Goal: Browse casually

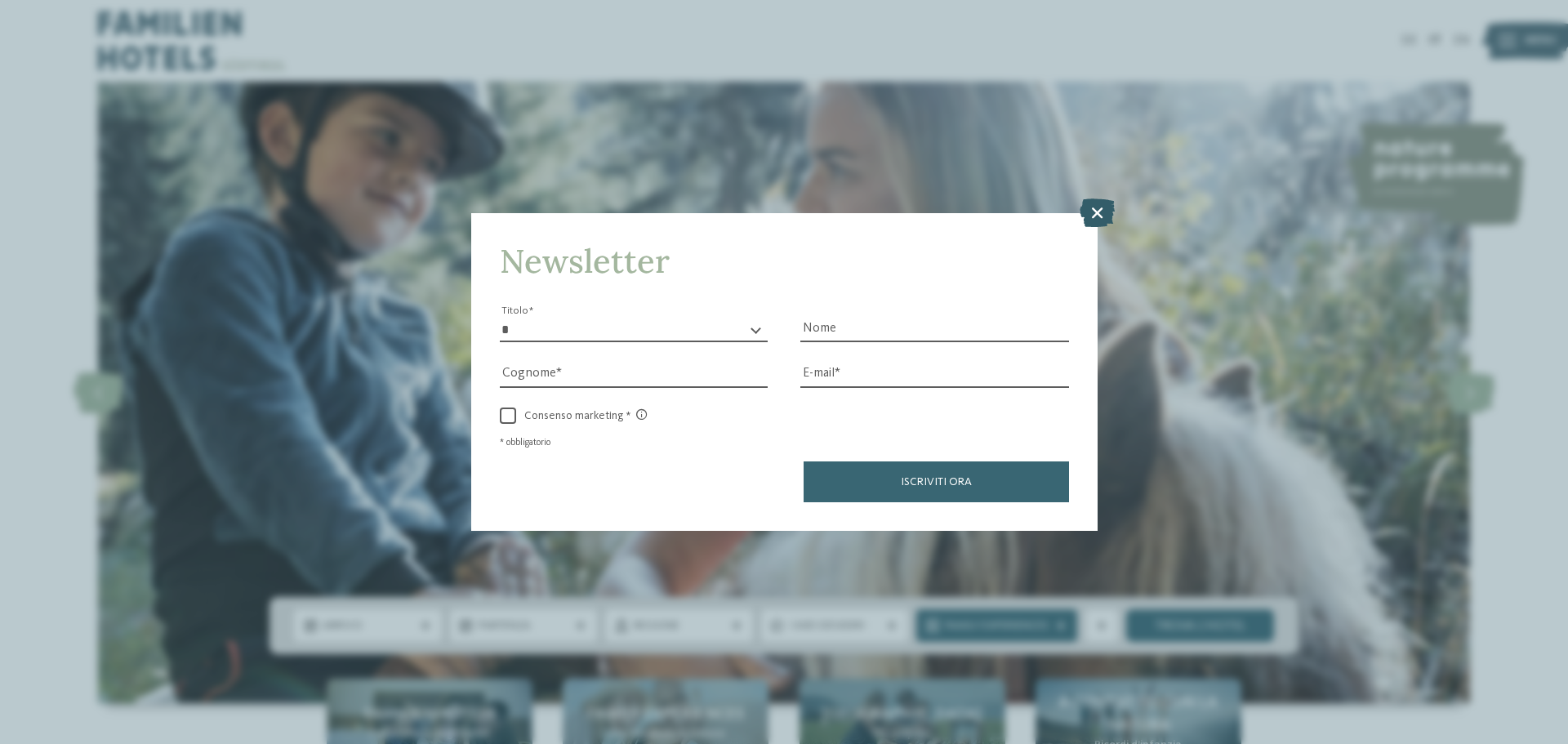
click at [1088, 212] on icon at bounding box center [1097, 213] width 35 height 29
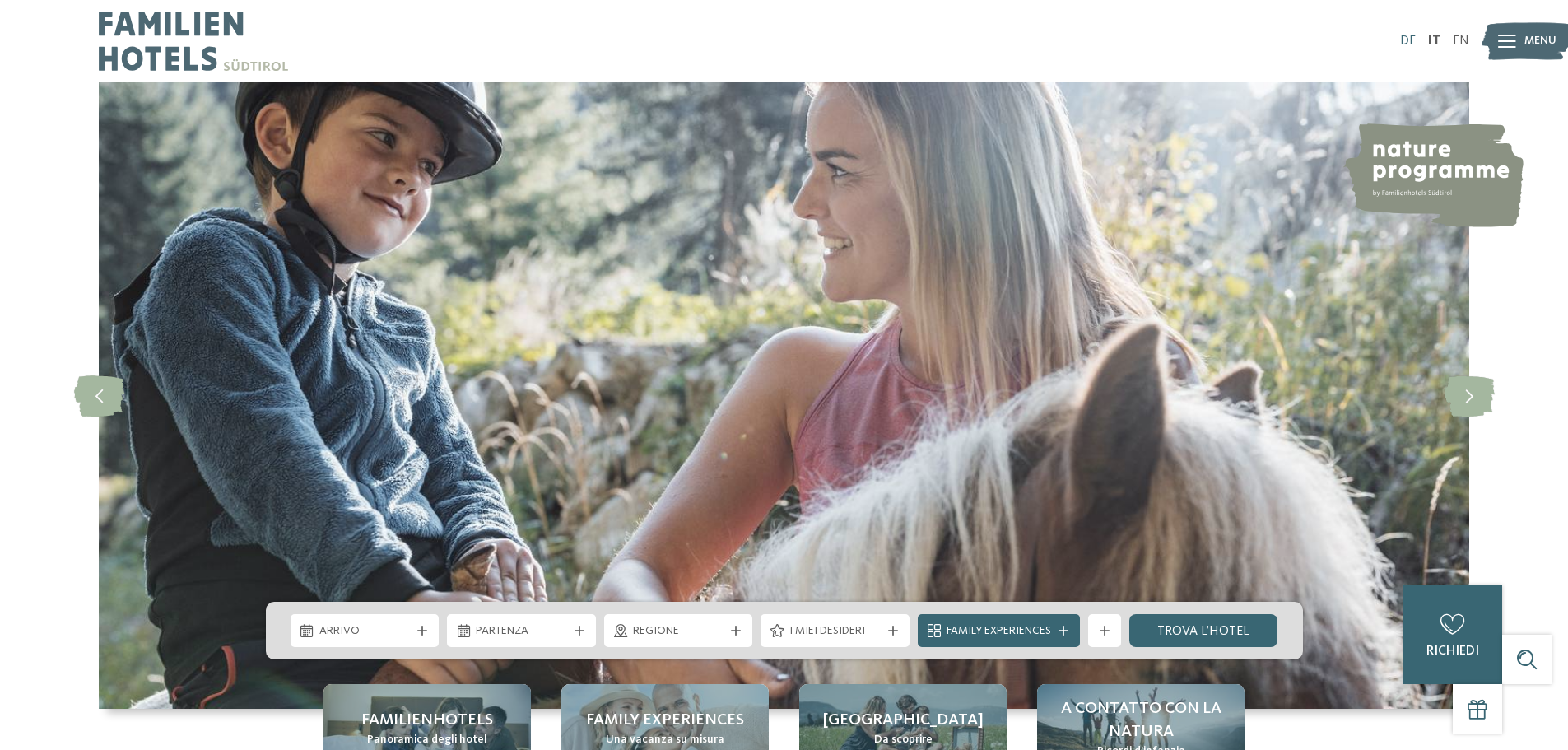
click at [1403, 44] on link "DE" at bounding box center [1408, 41] width 16 height 13
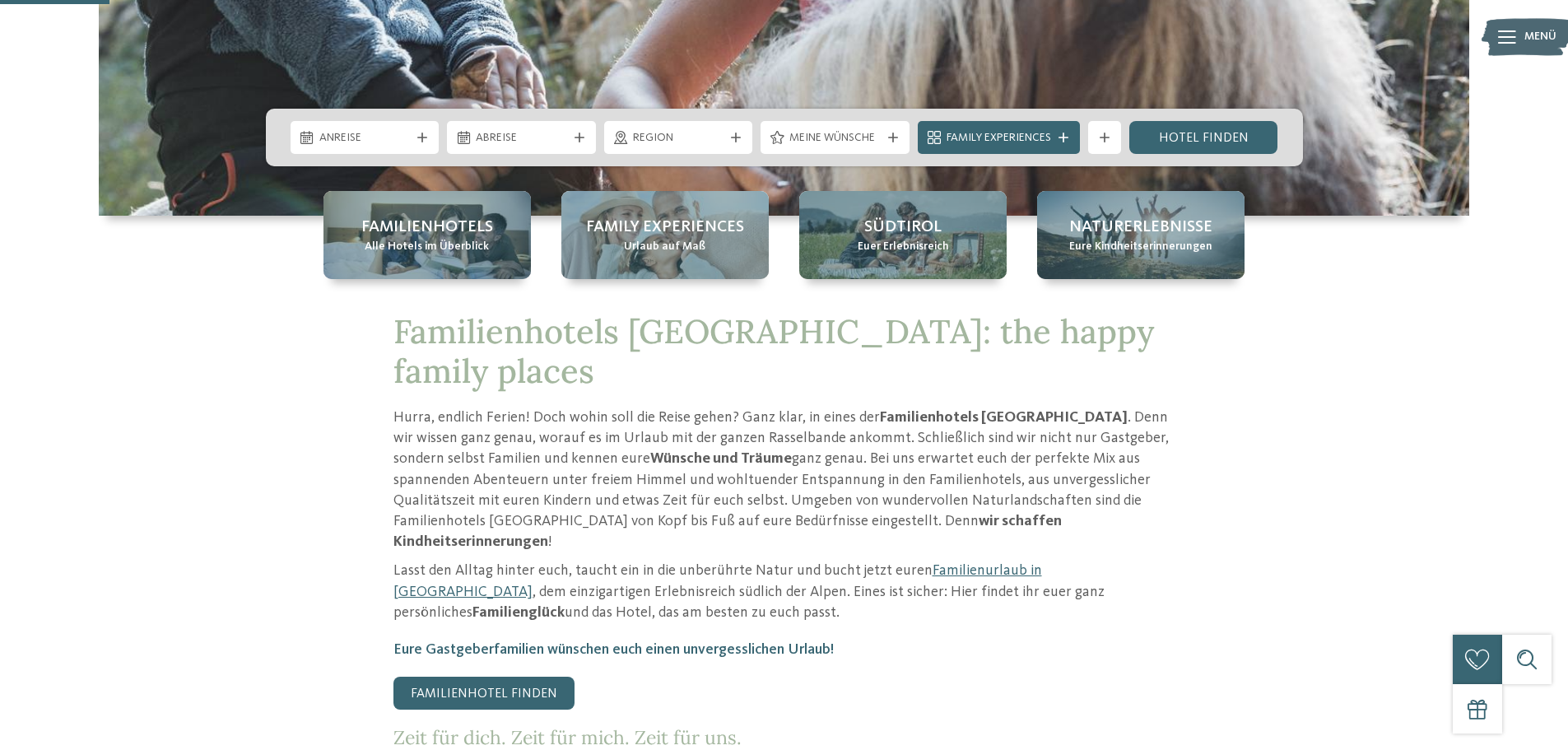
scroll to position [494, 0]
click at [1510, 40] on icon at bounding box center [1507, 36] width 18 height 13
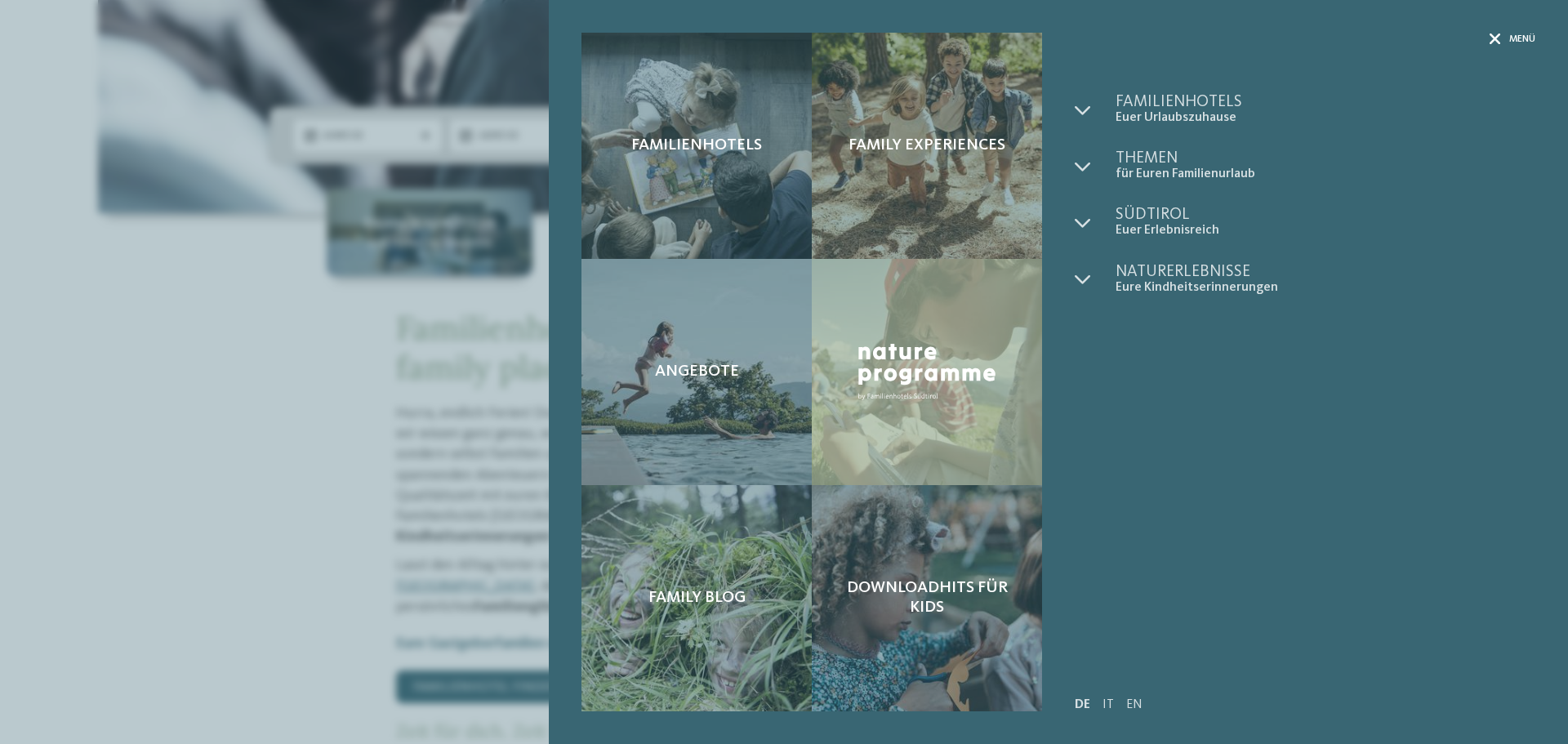
click at [1496, 34] on icon at bounding box center [1495, 39] width 11 height 11
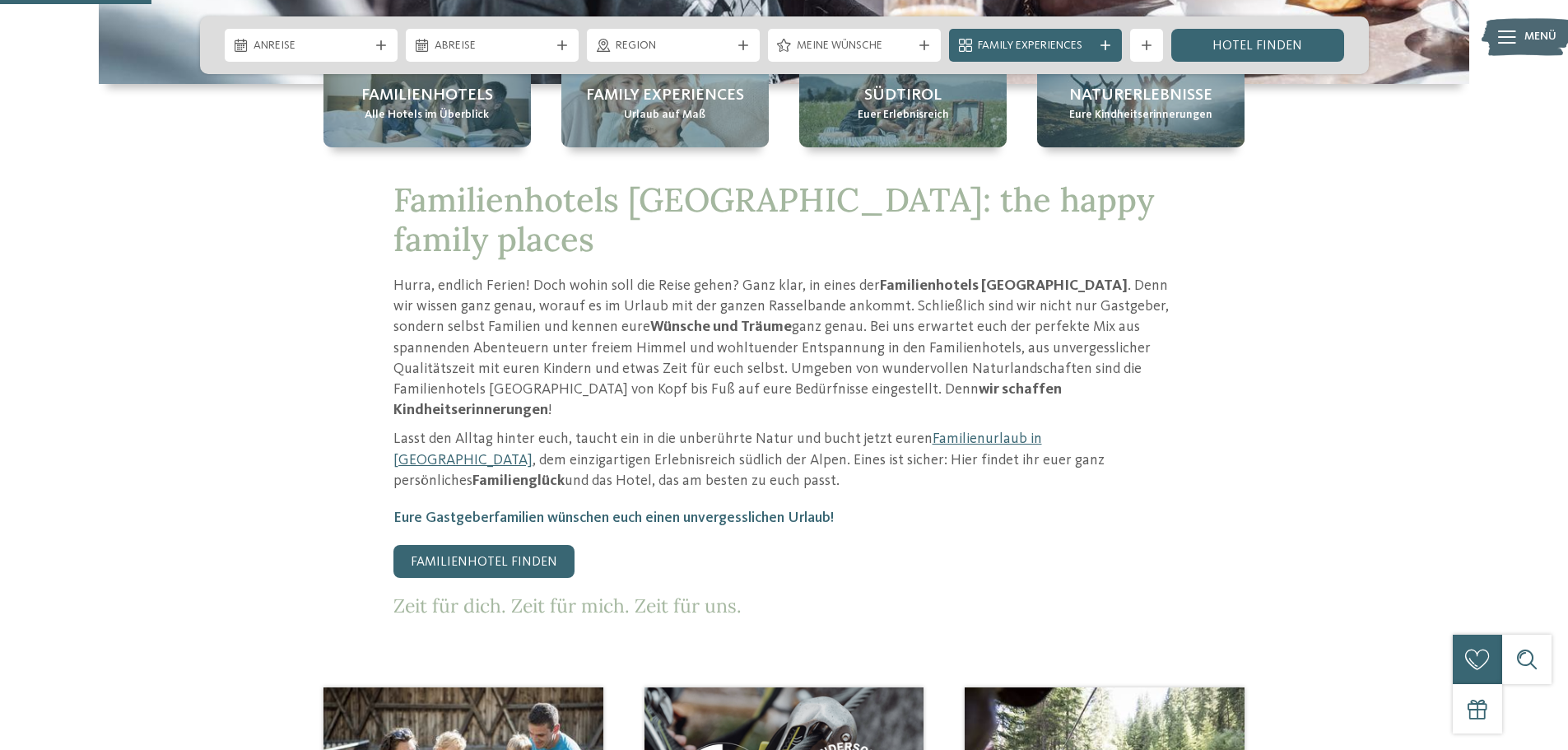
scroll to position [906, 0]
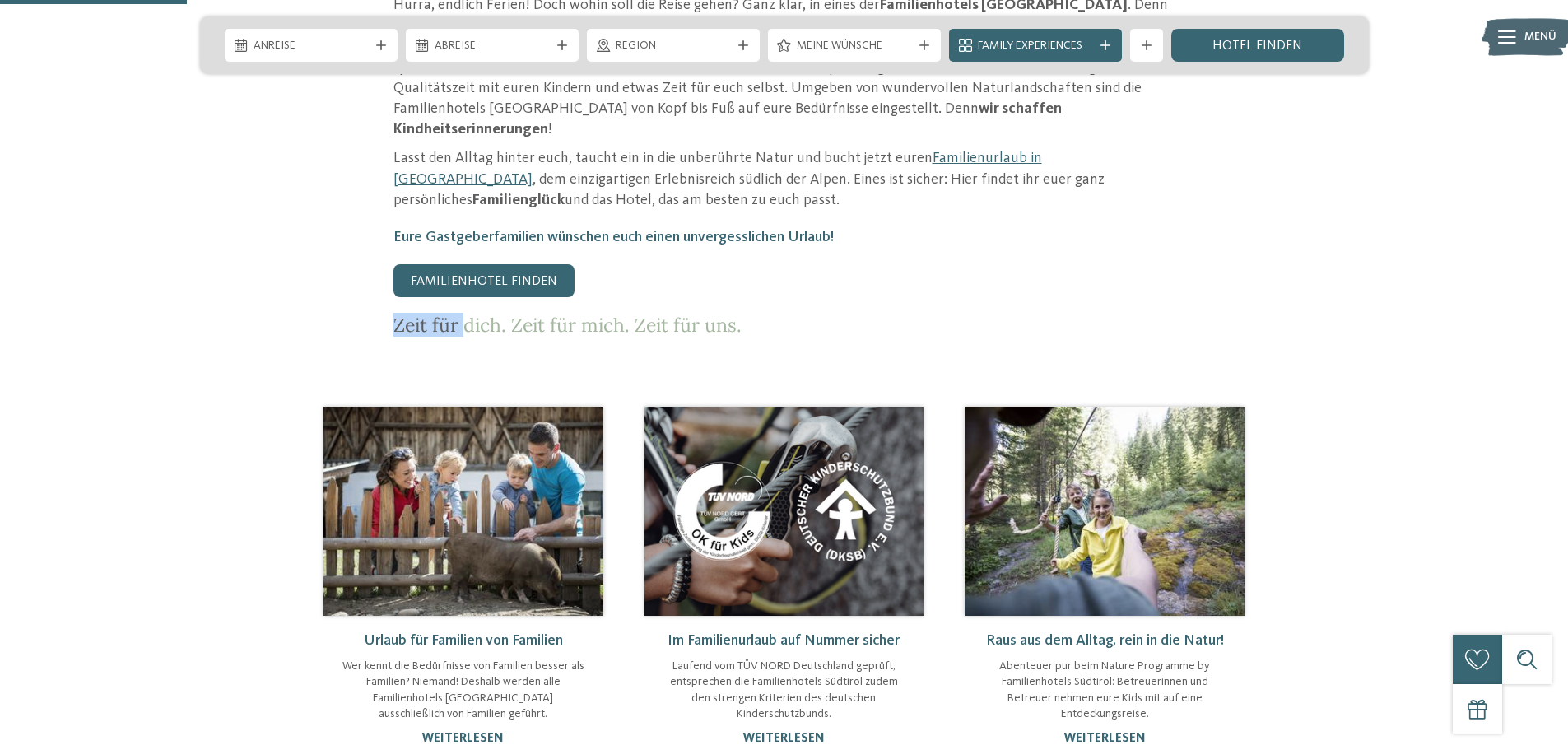
drag, startPoint x: 380, startPoint y: 261, endPoint x: 469, endPoint y: 254, distance: 89.3
click at [469, 254] on div "Familienhotels Südtirol: the happy family places Hurra, endlich Ferien! Doch wo…" at bounding box center [784, 119] width 1119 height 437
click at [375, 270] on div "Familienhotels Südtirol: the happy family places Hurra, endlich Ferien! Doch wo…" at bounding box center [784, 119] width 1119 height 437
drag, startPoint x: 753, startPoint y: 261, endPoint x: 350, endPoint y: 273, distance: 403.2
click at [350, 273] on div "Familienhotels Südtirol: the happy family places Hurra, endlich Ferien! Doch wo…" at bounding box center [784, 119] width 1119 height 437
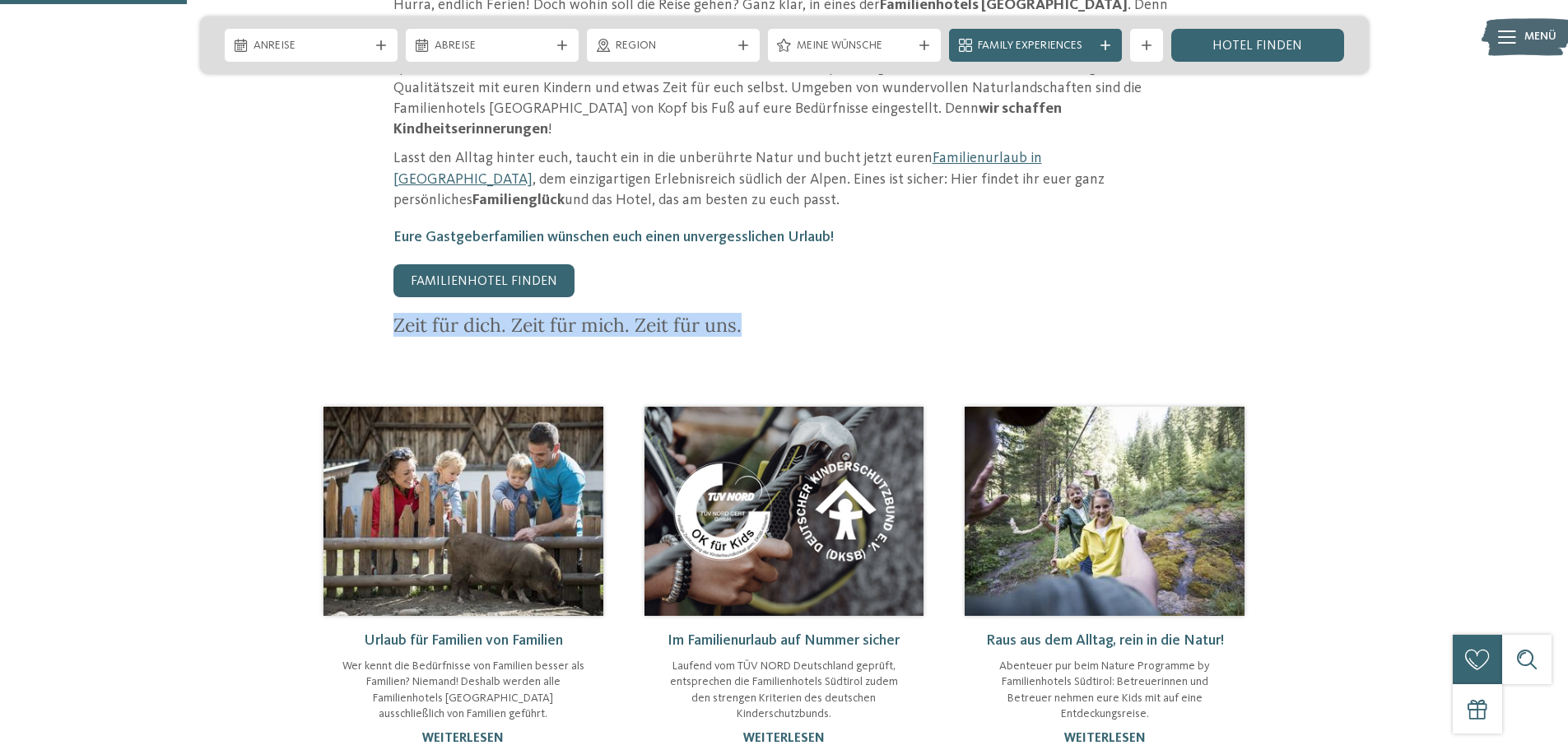
copy p "Zeit für dich. Zeit für mich. Zeit für uns."
click at [383, 263] on div "Familienhotels Südtirol: the happy family places Hurra, endlich Ferien! Doch wo…" at bounding box center [784, 119] width 1119 height 437
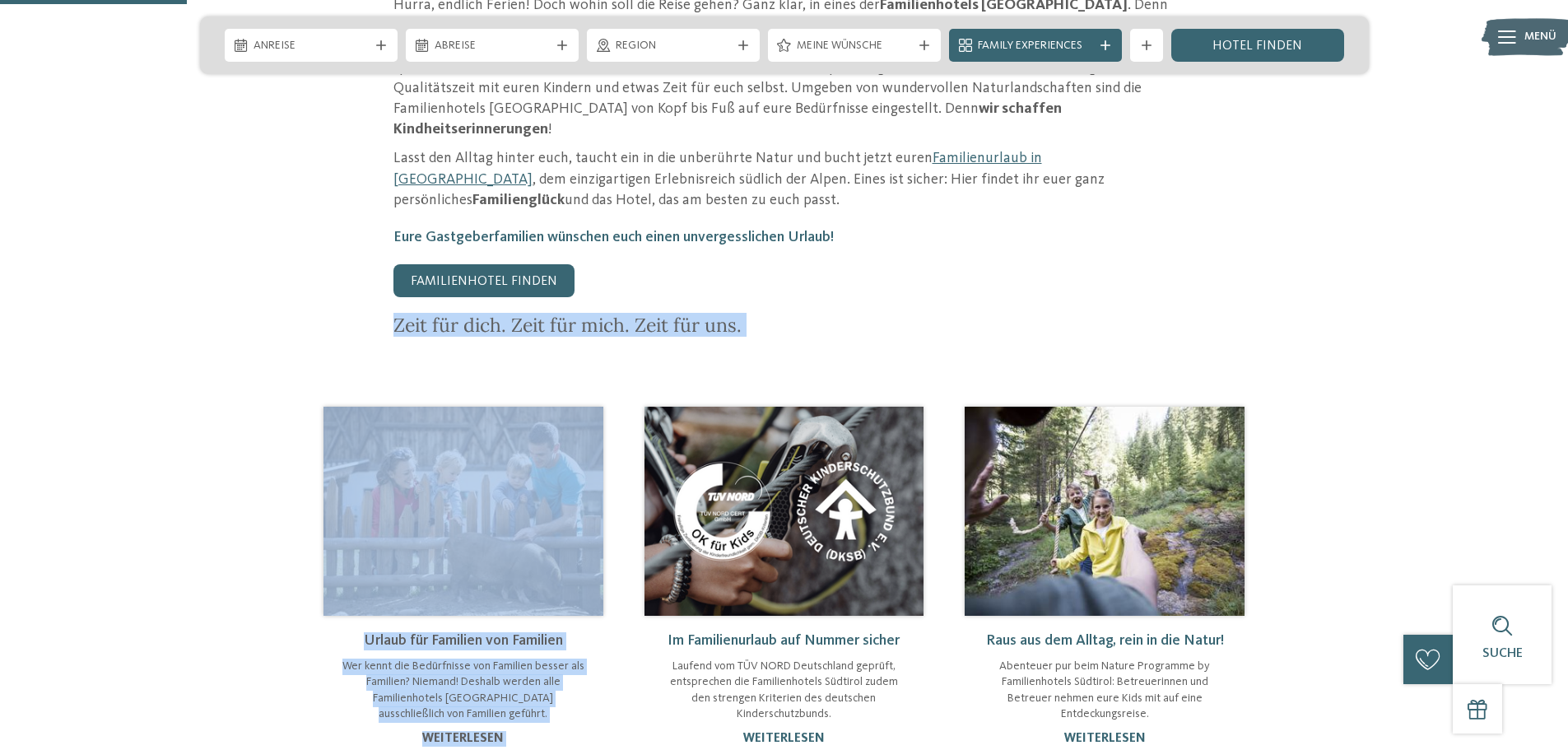
drag, startPoint x: 395, startPoint y: 263, endPoint x: 810, endPoint y: 293, distance: 416.1
copy div "Zeit für dich. Zeit für mich. Zeit für uns. Urlaub für Familien von Familien We…"
